Goal: Task Accomplishment & Management: Use online tool/utility

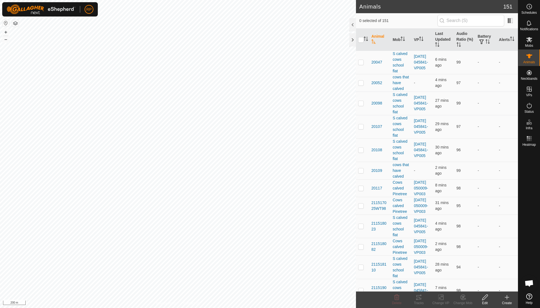
scroll to position [47, 0]
click at [460, 299] on icon at bounding box center [462, 297] width 7 height 7
click at [472, 275] on link "Choose Mob..." at bounding box center [479, 273] width 55 height 11
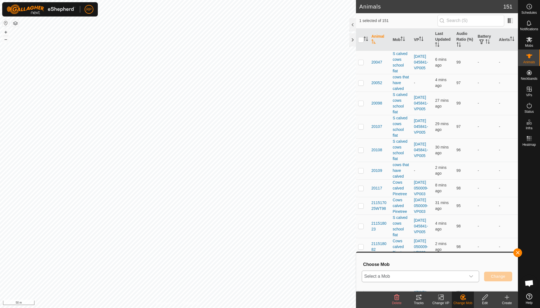
click at [470, 274] on div "dropdown trigger" at bounding box center [470, 276] width 11 height 11
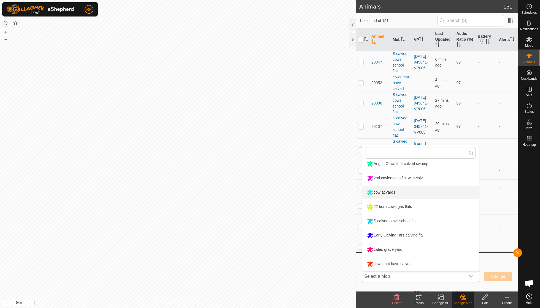
scroll to position [47, 0]
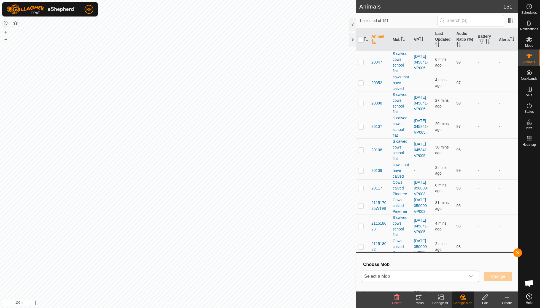
click at [471, 276] on icon "dropdown trigger" at bounding box center [471, 277] width 4 height 4
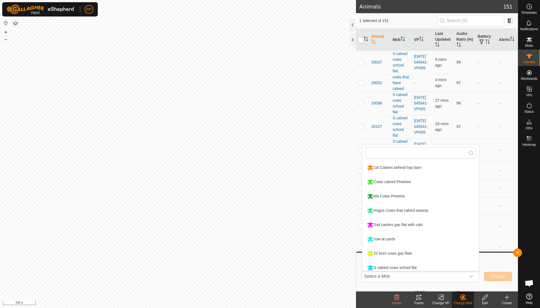
scroll to position [4, 0]
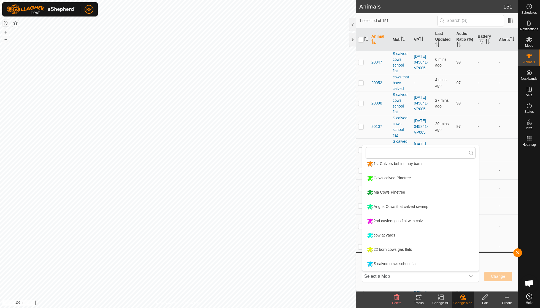
click at [403, 250] on li "22 born cows gas flats" at bounding box center [420, 250] width 116 height 14
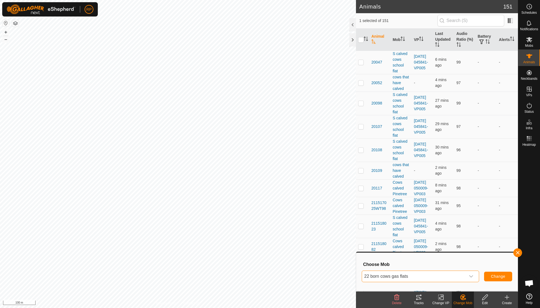
click at [496, 276] on span "Change" at bounding box center [498, 277] width 14 height 4
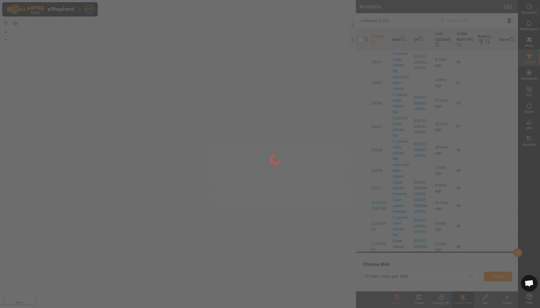
checkbox input "false"
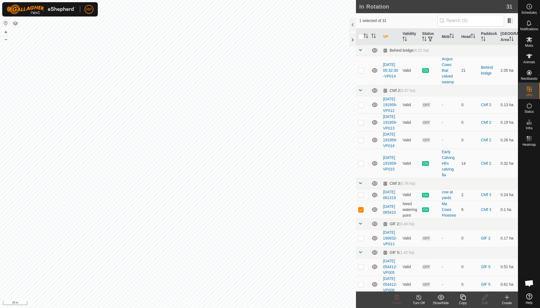
click at [419, 299] on line at bounding box center [418, 298] width 4 height 4
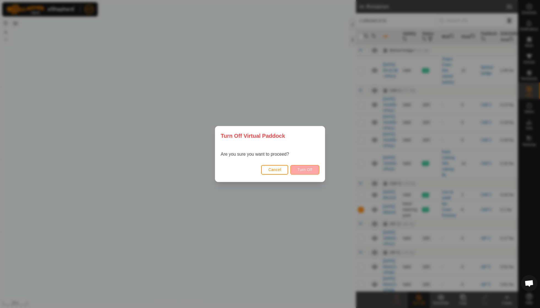
click at [303, 167] on button "Turn Off" at bounding box center [304, 170] width 29 height 10
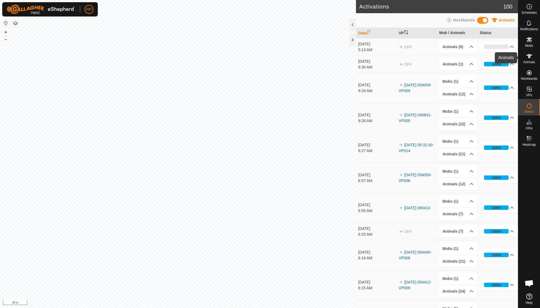
click at [528, 61] on span "Animals" at bounding box center [529, 62] width 12 height 3
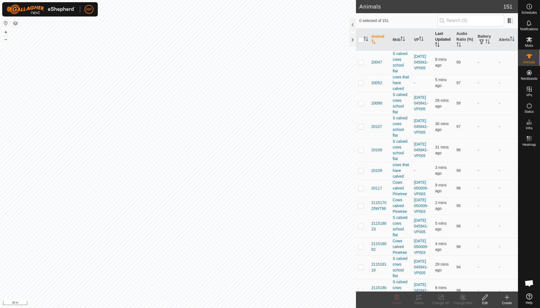
click at [440, 43] on th "Last Updated" at bounding box center [443, 40] width 21 height 22
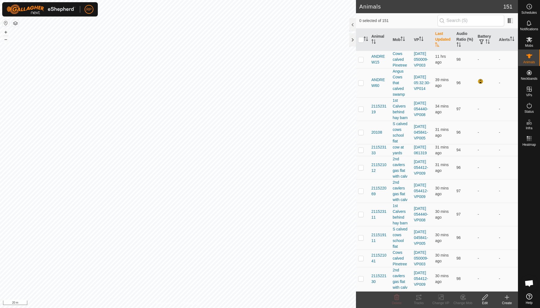
click at [440, 43] on th "Last Updated" at bounding box center [443, 40] width 21 height 22
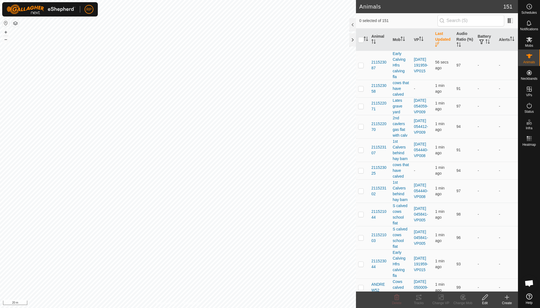
click at [440, 43] on th "Last Updated" at bounding box center [443, 40] width 21 height 22
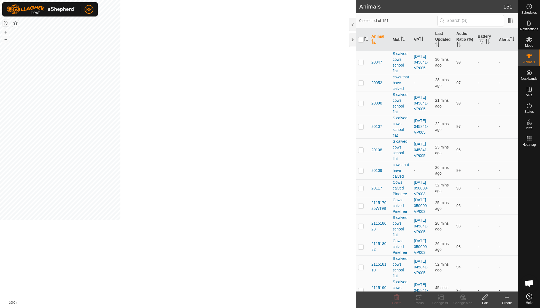
scroll to position [47, 0]
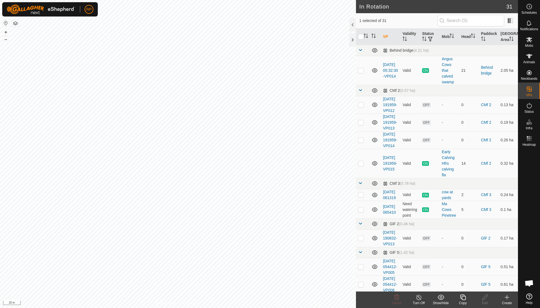
click at [259, 220] on div "Copy" at bounding box center [463, 300] width 22 height 17
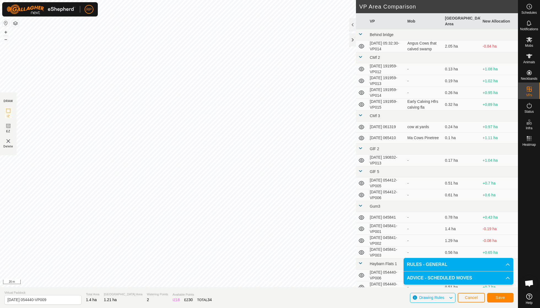
click at [259, 220] on span "Save" at bounding box center [499, 298] width 9 height 4
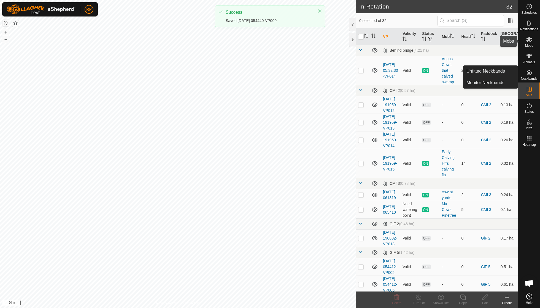
click at [259, 42] on icon at bounding box center [529, 39] width 7 height 7
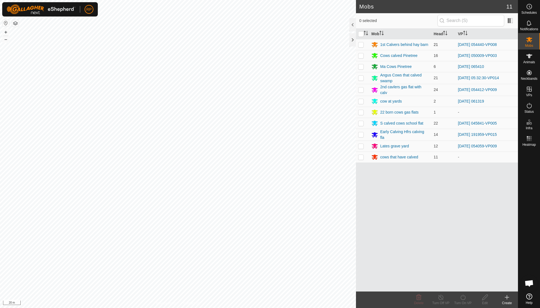
click at [259, 45] on p-checkbox at bounding box center [361, 44] width 6 height 4
checkbox input "true"
click at [259, 220] on turn-on-svg-icon at bounding box center [463, 297] width 22 height 7
click at [259, 220] on link "Now" at bounding box center [479, 285] width 55 height 11
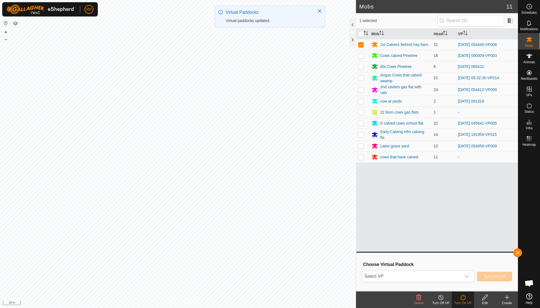
click at [259, 220] on icon "dropdown trigger" at bounding box center [466, 277] width 4 height 4
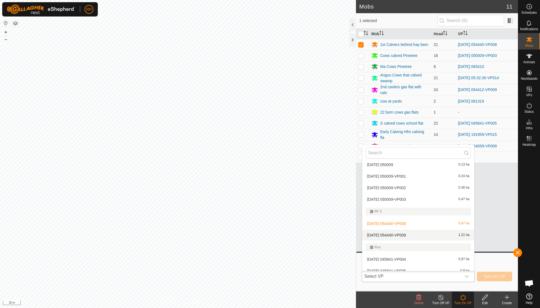
scroll to position [406, 0]
click at [259, 220] on li "[DATE] 054440-VP009 1.21 ha" at bounding box center [418, 235] width 112 height 11
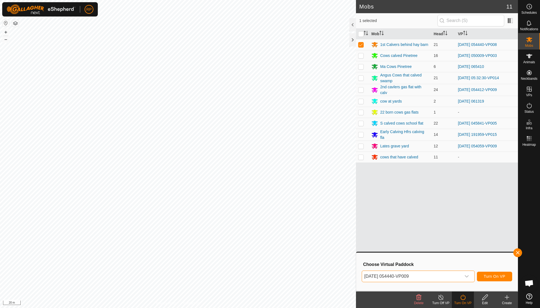
click at [259, 220] on span "Turn On VP" at bounding box center [494, 277] width 21 height 4
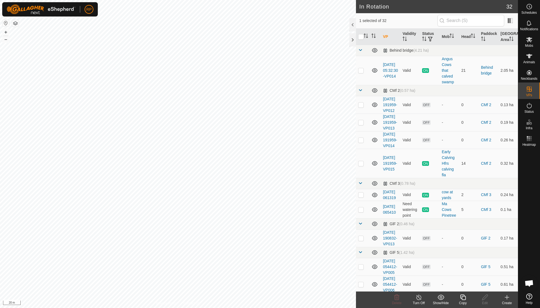
click at [259, 220] on icon at bounding box center [463, 298] width 6 height 6
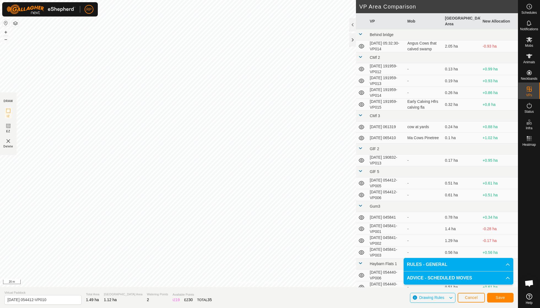
click at [259, 220] on span "Save" at bounding box center [499, 298] width 9 height 4
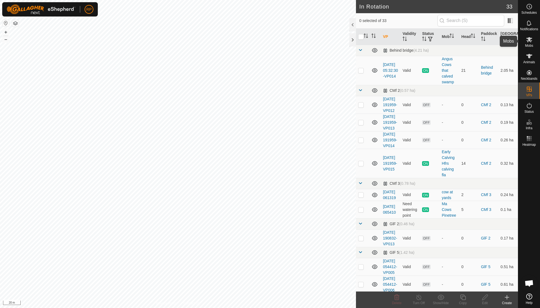
click at [259, 43] on es-mob-svg-icon at bounding box center [529, 39] width 10 height 9
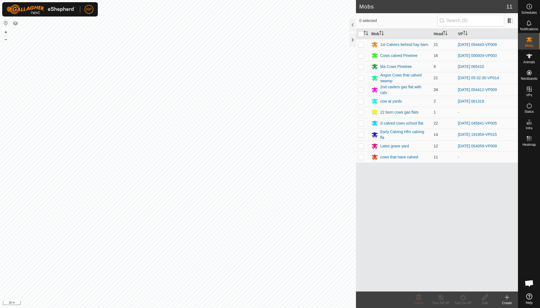
click at [259, 89] on p-checkbox at bounding box center [361, 90] width 6 height 4
checkbox input "true"
click at [259, 220] on icon at bounding box center [462, 297] width 7 height 7
click at [259, 220] on link "Now" at bounding box center [479, 285] width 55 height 11
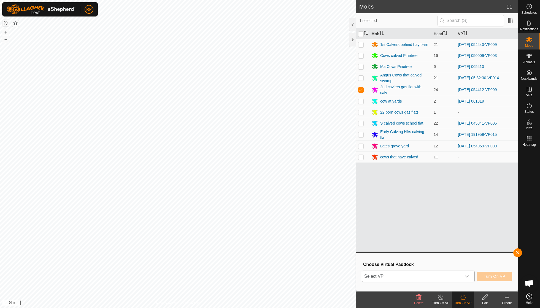
click at [259, 220] on icon "dropdown trigger" at bounding box center [467, 277] width 4 height 2
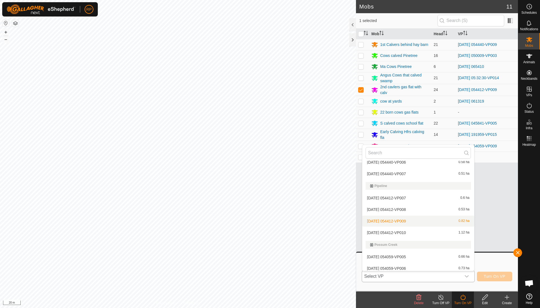
scroll to position [255, 0]
click at [259, 220] on li "[DATE] 054412-VP010 1.12 ha" at bounding box center [418, 232] width 112 height 11
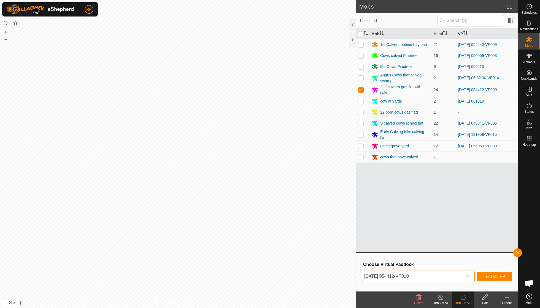
click at [259, 220] on span "Turn On VP" at bounding box center [494, 277] width 21 height 4
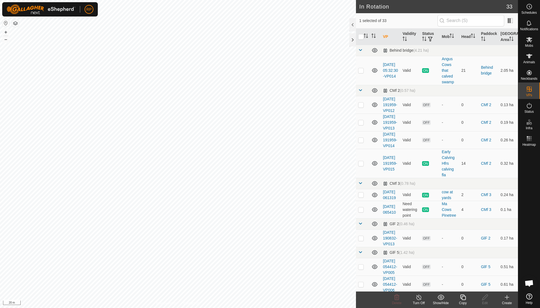
click at [259, 220] on icon at bounding box center [463, 298] width 6 height 6
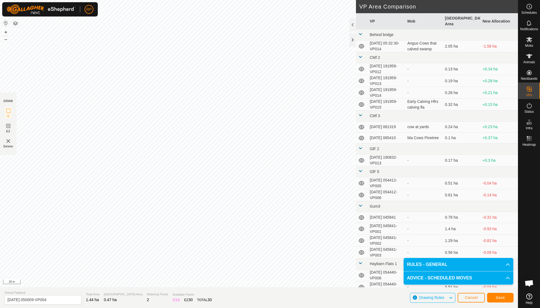
click at [259, 220] on span "Save" at bounding box center [499, 298] width 9 height 4
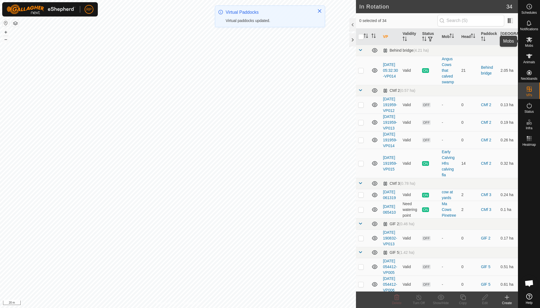
click at [259, 46] on span "Mobs" at bounding box center [529, 45] width 8 height 3
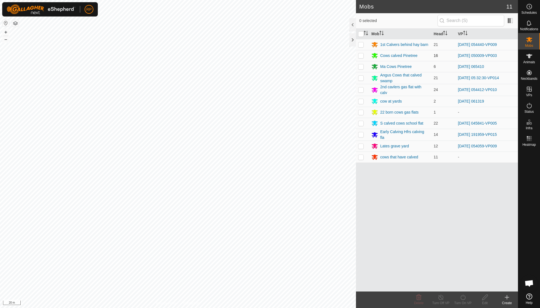
click at [259, 57] on p-checkbox at bounding box center [361, 55] width 6 height 4
checkbox input "true"
click at [259, 220] on icon at bounding box center [462, 298] width 5 height 6
click at [259, 220] on link "Now" at bounding box center [479, 285] width 55 height 11
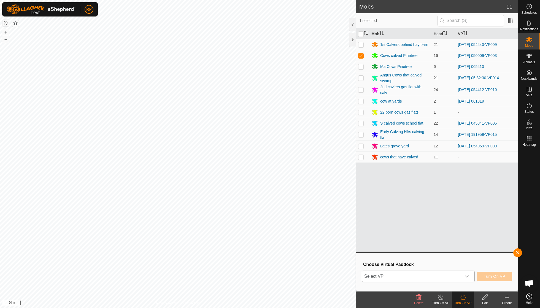
click at [259, 220] on icon "dropdown trigger" at bounding box center [466, 277] width 4 height 4
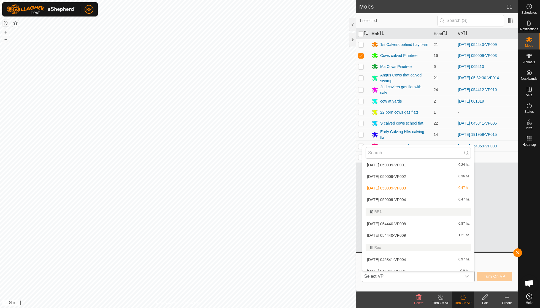
scroll to position [429, 0]
click at [259, 197] on li "[DATE] 050009-VP004 0.47 ha" at bounding box center [418, 200] width 112 height 11
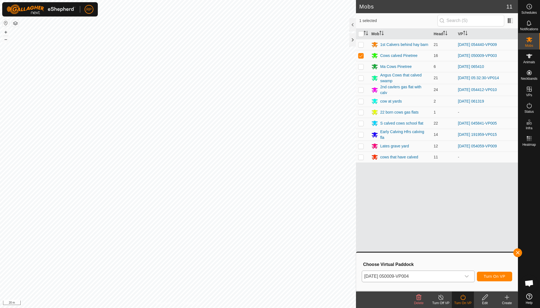
click at [259, 220] on span "Turn On VP" at bounding box center [494, 277] width 21 height 4
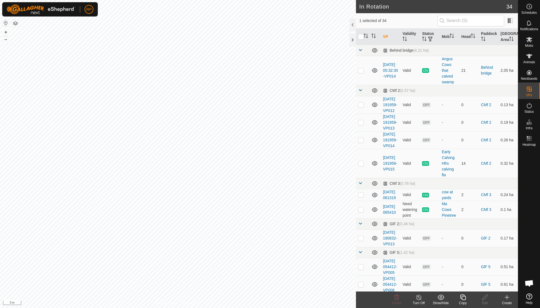
click at [259, 220] on icon at bounding box center [462, 297] width 7 height 7
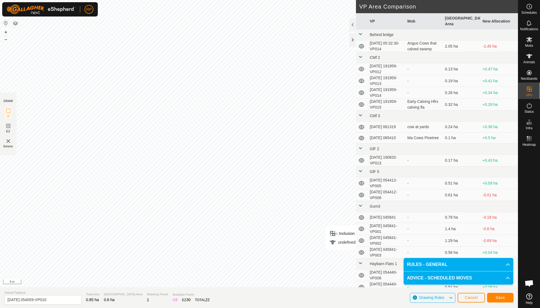
click at [259, 220] on span "Save" at bounding box center [499, 298] width 9 height 4
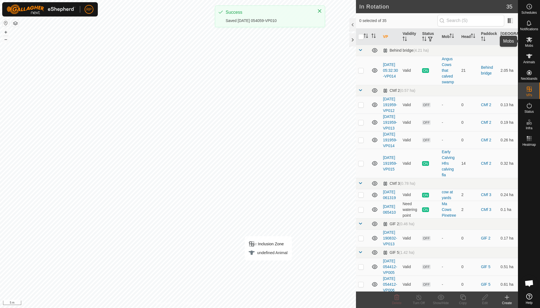
click at [259, 42] on icon at bounding box center [529, 39] width 7 height 7
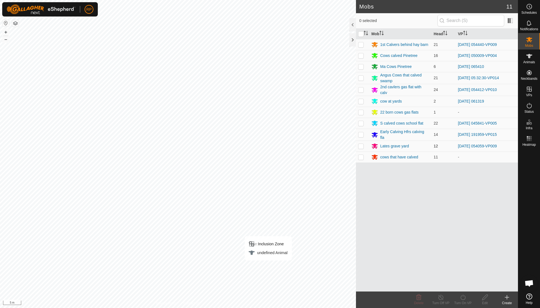
click at [259, 146] on p-checkbox at bounding box center [361, 146] width 6 height 4
checkbox input "true"
click at [259, 220] on div "Turn On VP" at bounding box center [463, 303] width 22 height 5
click at [259, 220] on link "Now" at bounding box center [479, 285] width 55 height 11
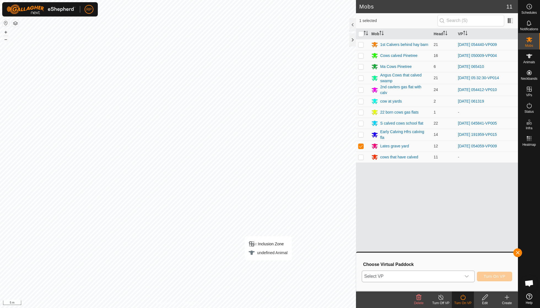
click at [259, 220] on icon "dropdown trigger" at bounding box center [466, 277] width 4 height 4
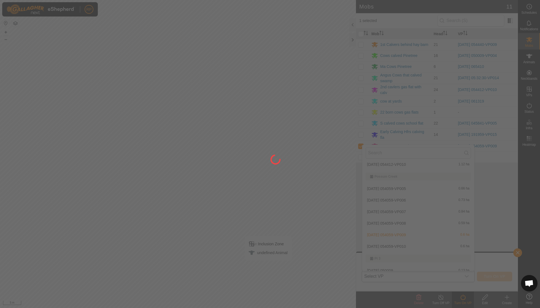
scroll to position [320, 0]
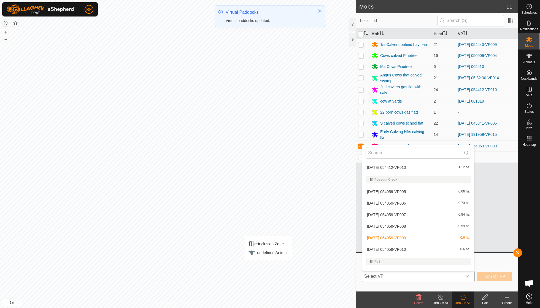
click at [259, 220] on li "[DATE] 054059-VP010 0.6 ha" at bounding box center [418, 249] width 112 height 11
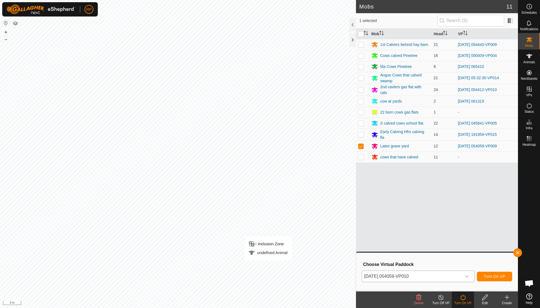
click at [259, 220] on span "Turn On VP" at bounding box center [494, 277] width 21 height 4
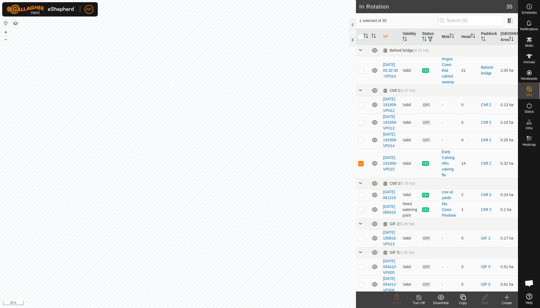
click at [259, 220] on icon at bounding box center [462, 297] width 7 height 7
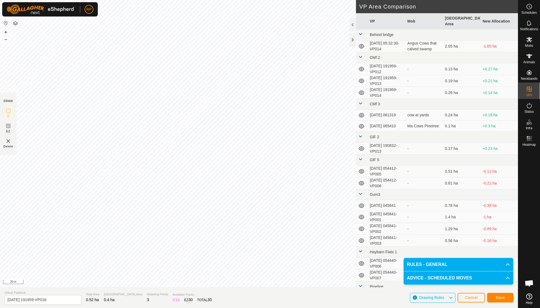
click at [259, 220] on span "Save" at bounding box center [499, 298] width 9 height 4
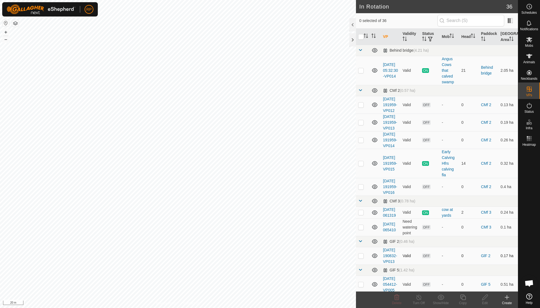
checkbox input "true"
click at [259, 220] on icon at bounding box center [462, 297] width 7 height 7
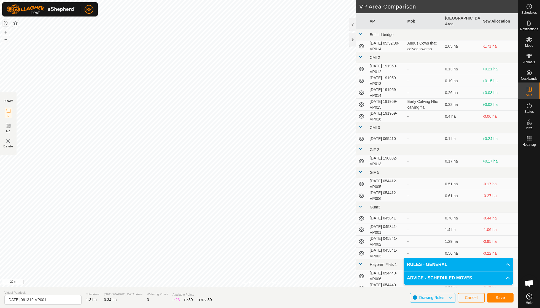
click at [259, 220] on button "Save" at bounding box center [500, 298] width 26 height 10
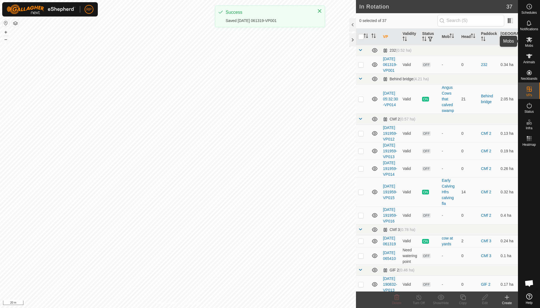
click at [259, 45] on span "Mobs" at bounding box center [529, 45] width 8 height 3
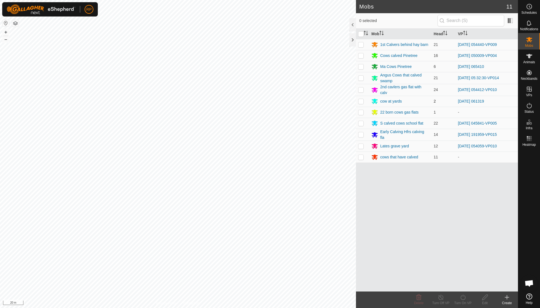
click at [259, 99] on p-checkbox at bounding box center [361, 101] width 6 height 4
checkbox input "true"
click at [259, 220] on icon at bounding box center [462, 298] width 5 height 6
click at [259, 220] on link "Now" at bounding box center [479, 285] width 55 height 11
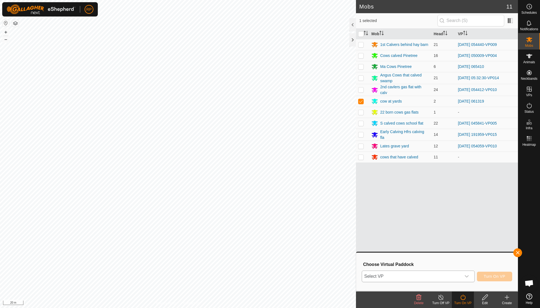
click at [259, 220] on icon "dropdown trigger" at bounding box center [466, 277] width 4 height 4
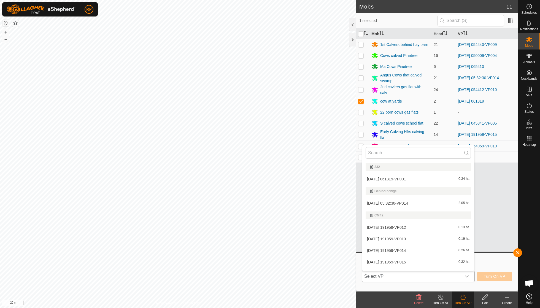
click at [259, 177] on li "[DATE] 061319-VP001 0.34 ha" at bounding box center [418, 179] width 112 height 11
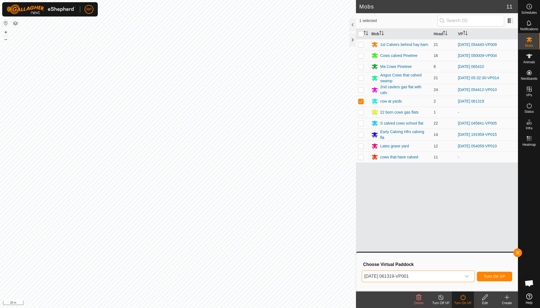
click at [259, 220] on span "Turn On VP" at bounding box center [494, 277] width 21 height 4
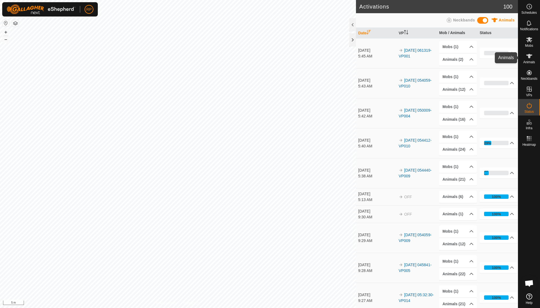
click at [259, 61] on span "Animals" at bounding box center [529, 62] width 12 height 3
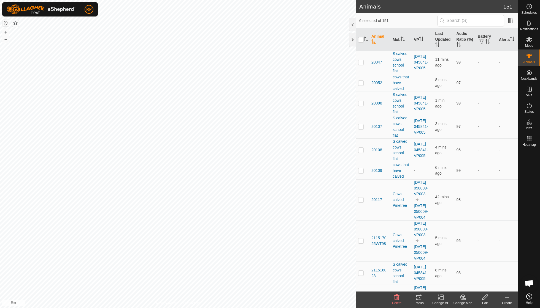
click at [259, 220] on icon at bounding box center [462, 297] width 7 height 7
click at [259, 220] on link "Choose Mob..." at bounding box center [479, 273] width 55 height 11
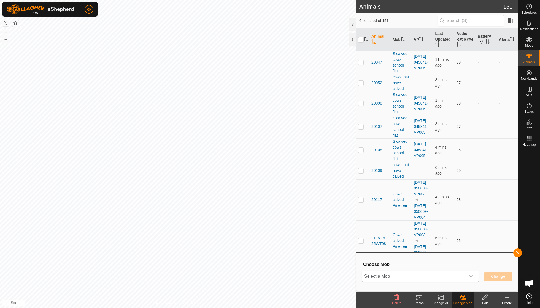
click at [259, 220] on icon "dropdown trigger" at bounding box center [471, 277] width 4 height 4
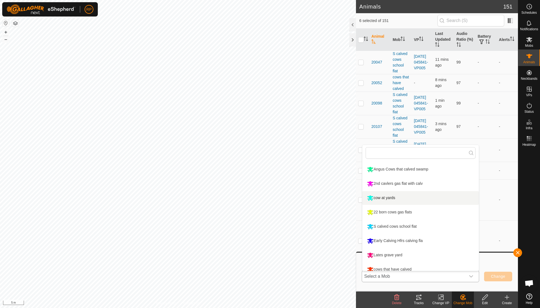
scroll to position [42, 0]
click at [259, 220] on li "Early Calving Hfrs calving fla" at bounding box center [420, 240] width 116 height 14
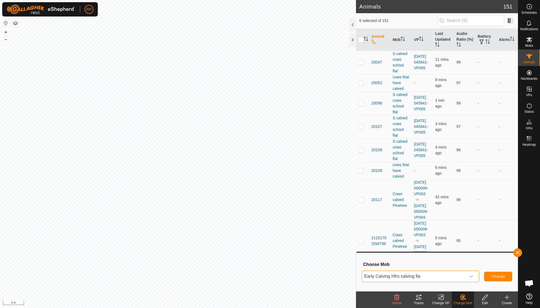
click at [259, 220] on span "Change" at bounding box center [498, 277] width 14 height 4
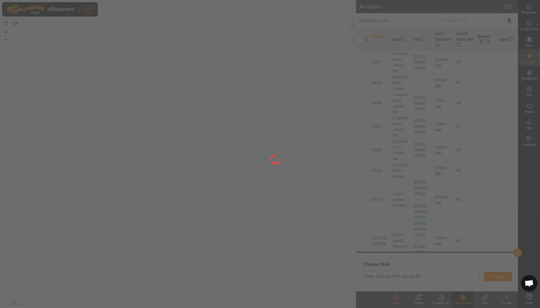
checkbox input "false"
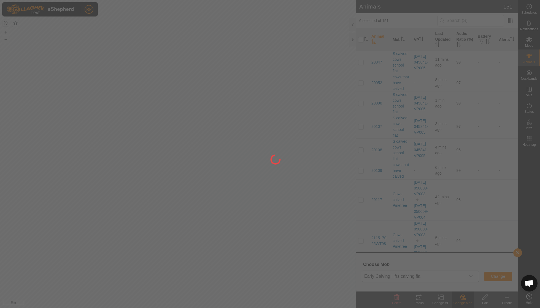
checkbox input "false"
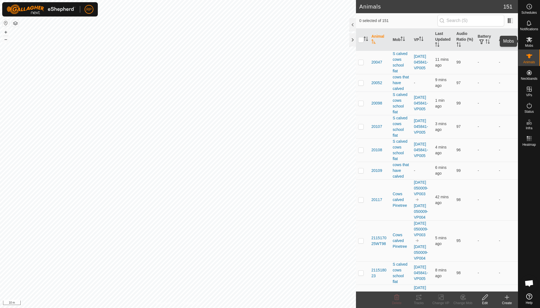
click at [259, 44] on span "Mobs" at bounding box center [529, 45] width 8 height 3
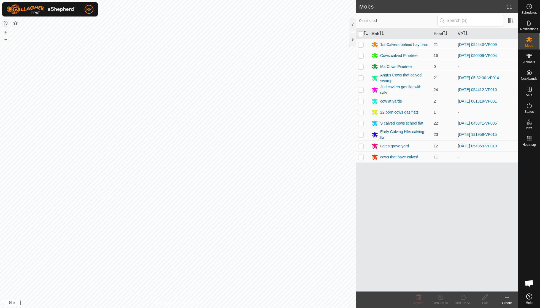
click at [259, 135] on p-checkbox at bounding box center [361, 134] width 6 height 4
checkbox input "true"
click at [259, 220] on icon at bounding box center [462, 297] width 7 height 7
click at [259, 220] on link "Now" at bounding box center [479, 285] width 55 height 11
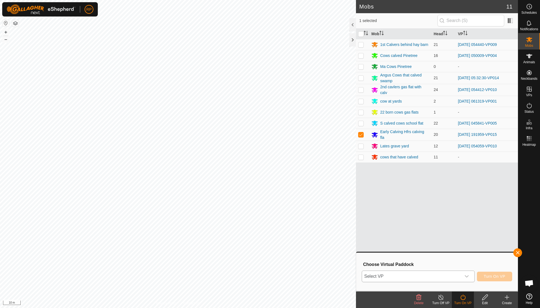
click at [259, 220] on icon "dropdown trigger" at bounding box center [466, 277] width 4 height 4
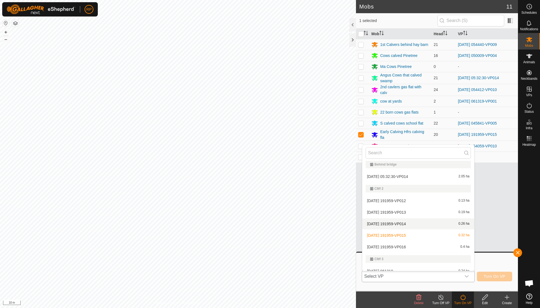
scroll to position [27, 0]
click at [259, 220] on span "[DATE] 191959-VP016" at bounding box center [386, 247] width 39 height 4
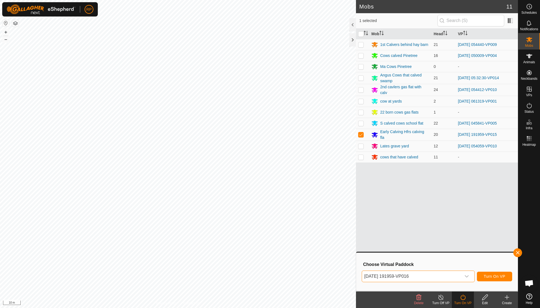
click at [259, 220] on span "Turn On VP" at bounding box center [494, 277] width 21 height 4
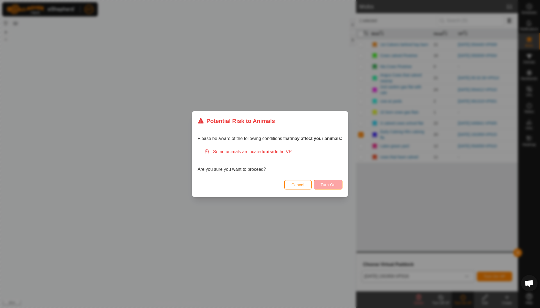
click at [259, 186] on span "Turn On" at bounding box center [328, 185] width 15 height 4
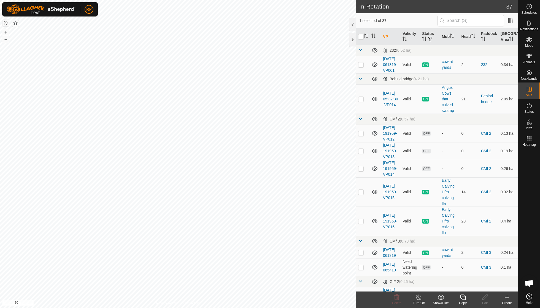
click at [259, 220] on icon at bounding box center [462, 297] width 7 height 7
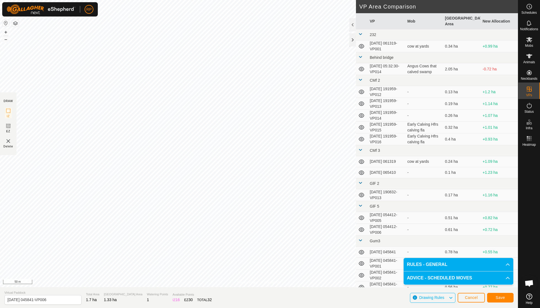
click at [259, 220] on button "Save" at bounding box center [500, 298] width 26 height 10
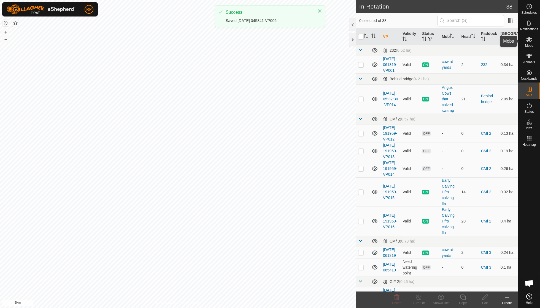
click at [259, 44] on span "Mobs" at bounding box center [529, 45] width 8 height 3
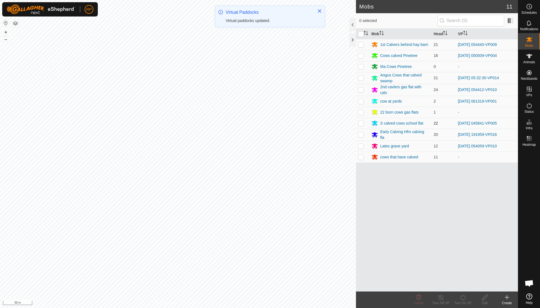
click at [259, 124] on p-checkbox at bounding box center [361, 123] width 6 height 4
checkbox input "true"
click at [259, 220] on icon at bounding box center [462, 297] width 7 height 7
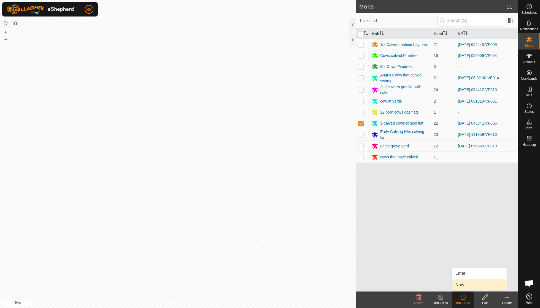
click at [259, 220] on link "Now" at bounding box center [479, 285] width 55 height 11
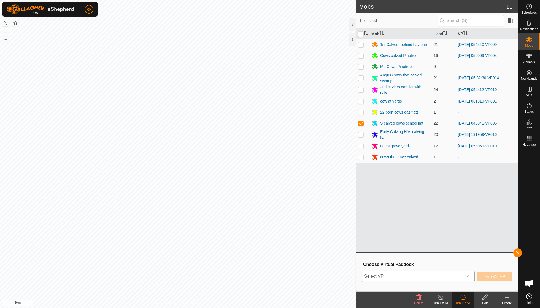
click at [259, 220] on icon "dropdown trigger" at bounding box center [467, 277] width 4 height 2
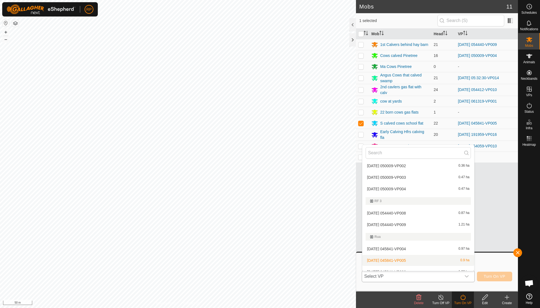
scroll to position [486, 0]
click at [259, 220] on li "[DATE] 045841-VP006 1.33 ha" at bounding box center [418, 272] width 112 height 11
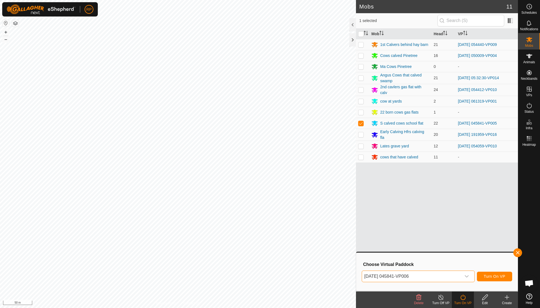
click at [259, 220] on span "Turn On VP" at bounding box center [494, 277] width 21 height 4
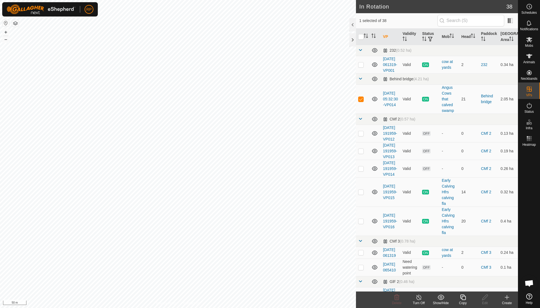
click at [259, 220] on icon at bounding box center [462, 297] width 7 height 7
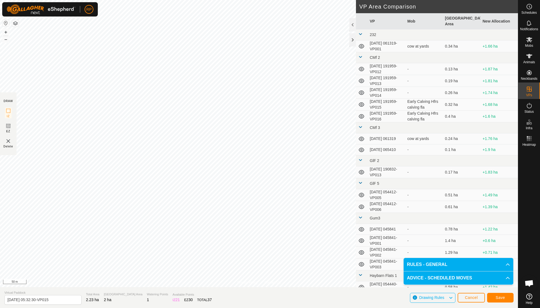
click at [259, 220] on span "Save" at bounding box center [499, 298] width 9 height 4
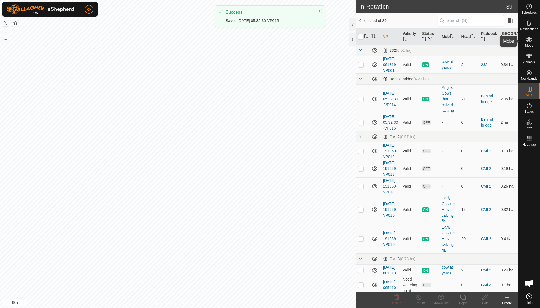
click at [259, 45] on span "Mobs" at bounding box center [529, 45] width 8 height 3
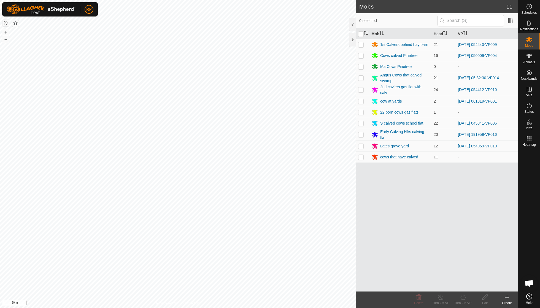
click at [259, 77] on p-checkbox at bounding box center [361, 78] width 6 height 4
checkbox input "true"
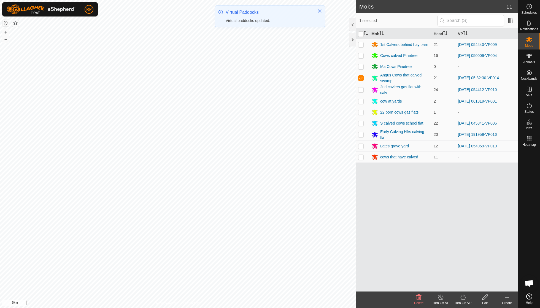
click at [259, 220] on div "Turn On VP" at bounding box center [463, 303] width 22 height 5
click at [259, 220] on link "Now" at bounding box center [479, 285] width 55 height 11
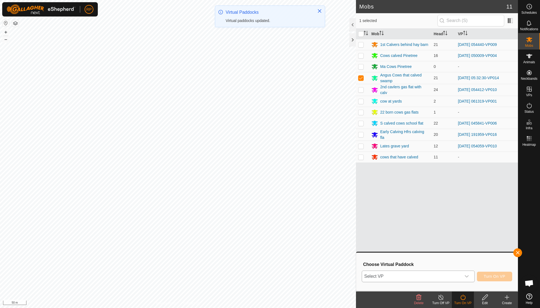
click at [259, 220] on icon "dropdown trigger" at bounding box center [466, 277] width 4 height 4
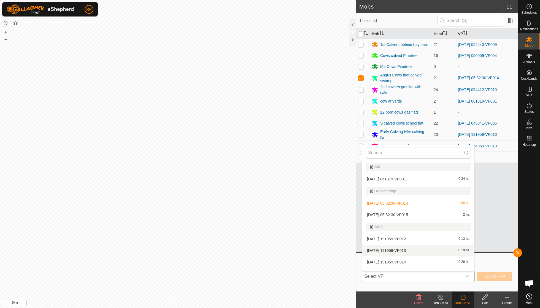
scroll to position [7, 0]
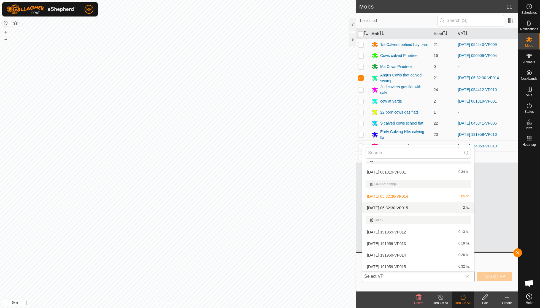
click at [259, 208] on li "[DATE] 05:32:30-VP015 2 ha" at bounding box center [418, 208] width 112 height 11
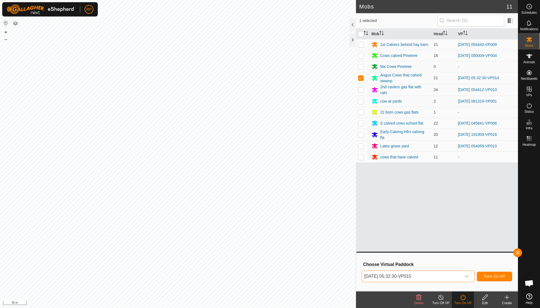
click at [259, 220] on button "Turn On VP" at bounding box center [494, 277] width 35 height 10
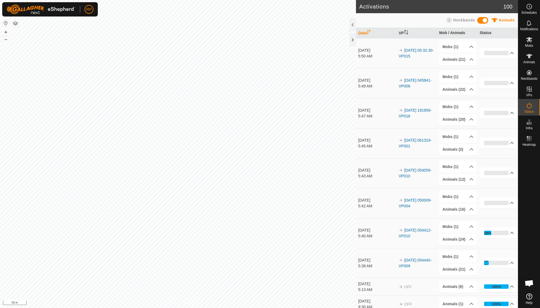
scroll to position [47, 0]
click at [528, 45] on span "Mobs" at bounding box center [529, 45] width 8 height 3
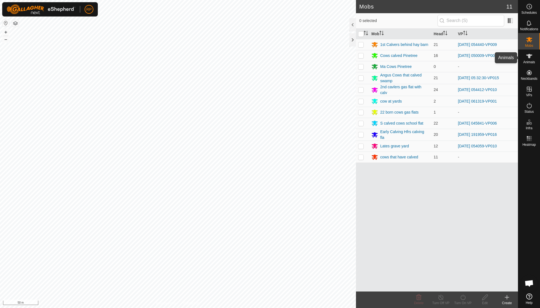
click at [529, 59] on icon at bounding box center [529, 56] width 7 height 7
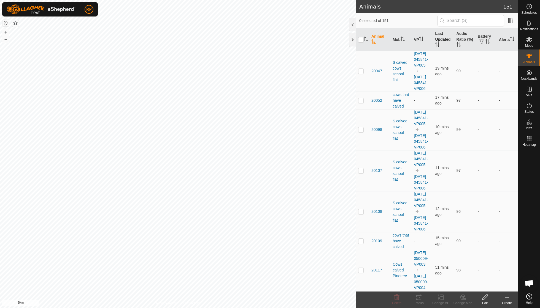
click at [440, 41] on th "Last Updated" at bounding box center [443, 40] width 21 height 22
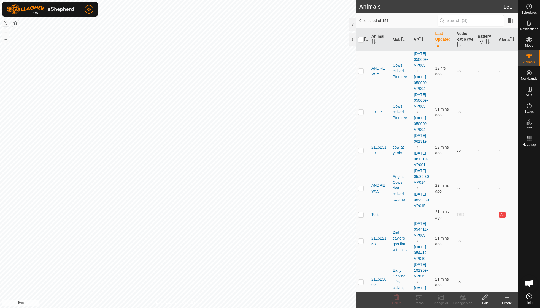
click at [440, 41] on th "Last Updated" at bounding box center [443, 40] width 21 height 22
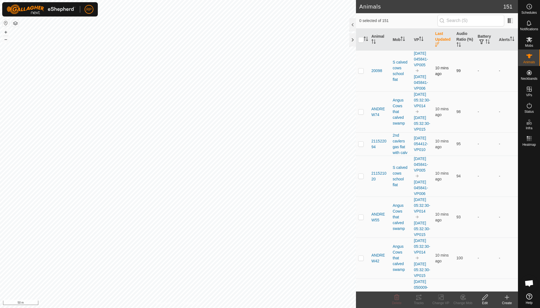
scroll to position [24, 0]
